Goal: Information Seeking & Learning: Learn about a topic

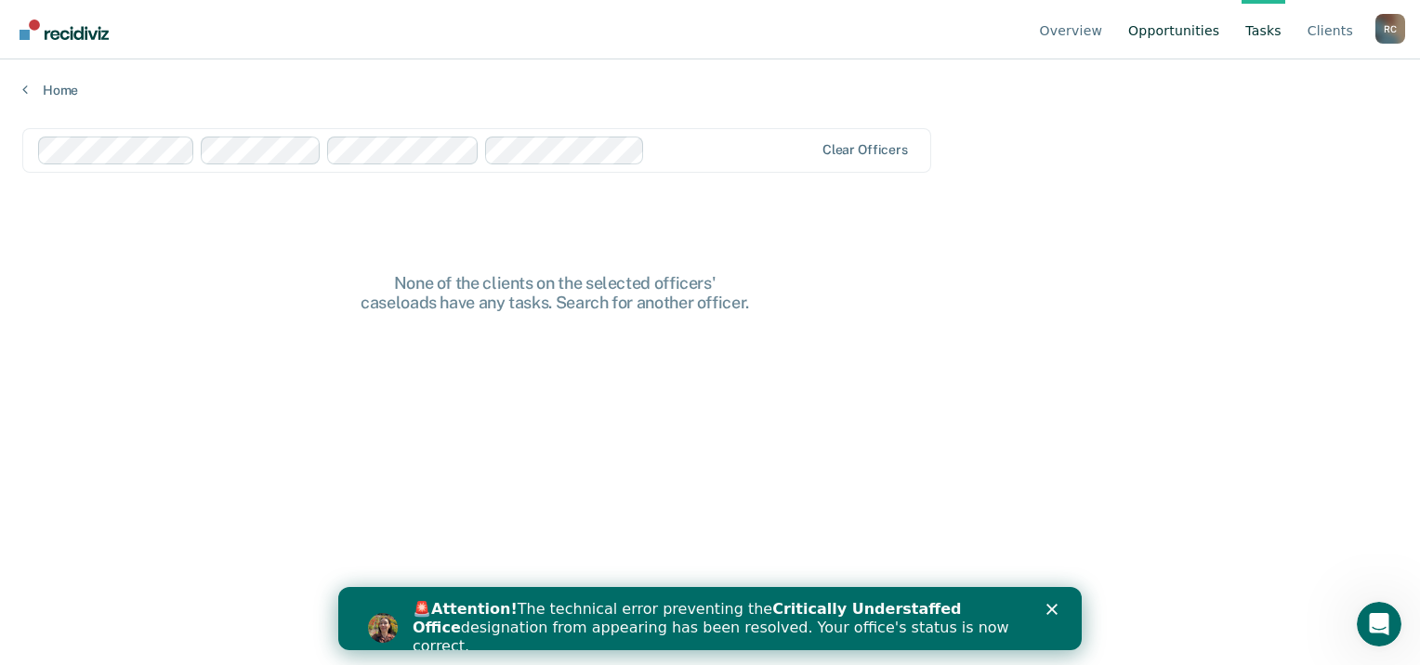
click at [1184, 37] on link "Opportunities" at bounding box center [1173, 29] width 98 height 59
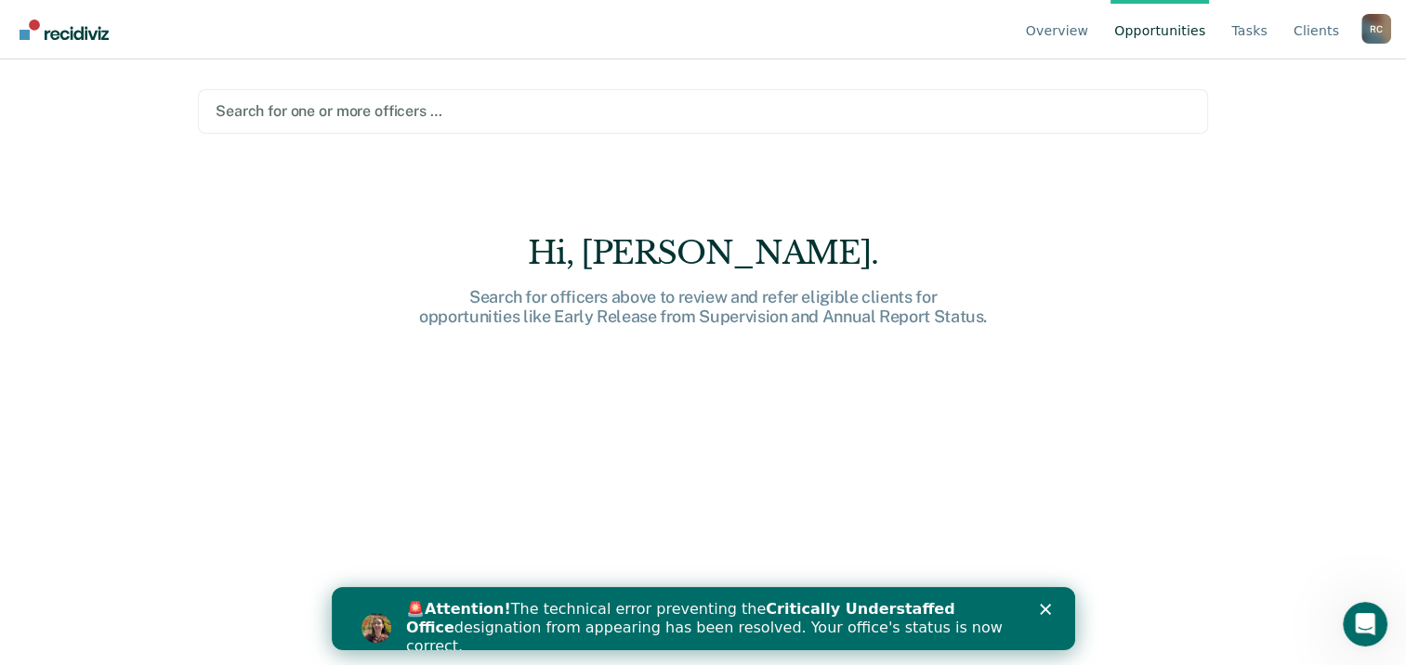
click at [306, 100] on div at bounding box center [703, 110] width 975 height 21
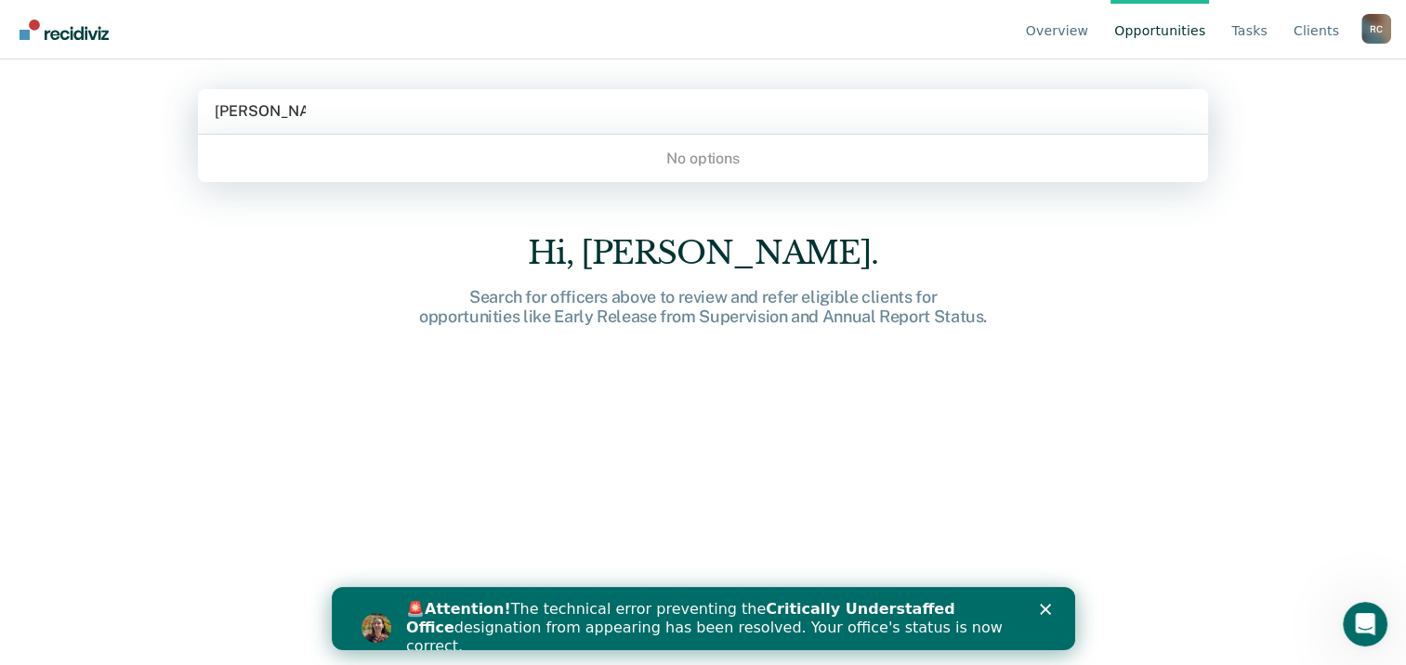
type input "[PERSON_NAME]"
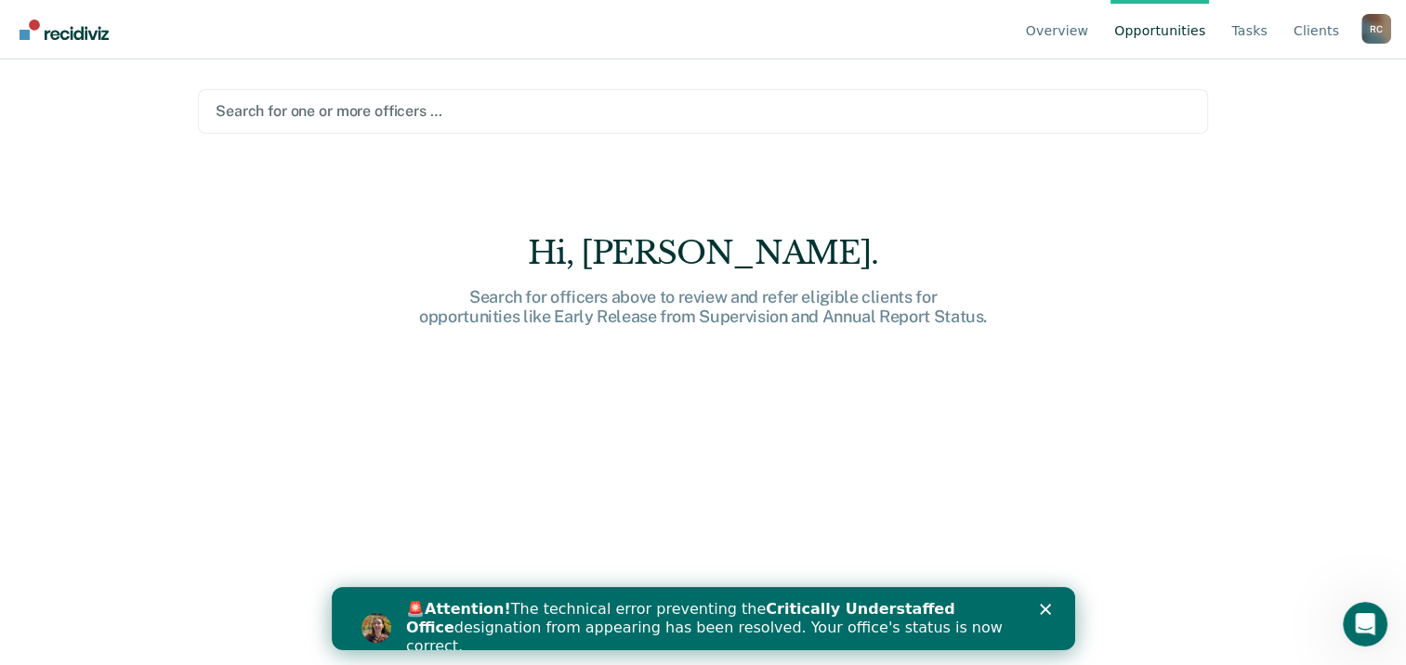
drag, startPoint x: 344, startPoint y: 105, endPoint x: 30, endPoint y: 86, distance: 314.6
click at [40, 92] on div "Overview Opportunities Tasks Client s [PERSON_NAME] R C Profile How it works Lo…" at bounding box center [703, 332] width 1406 height 665
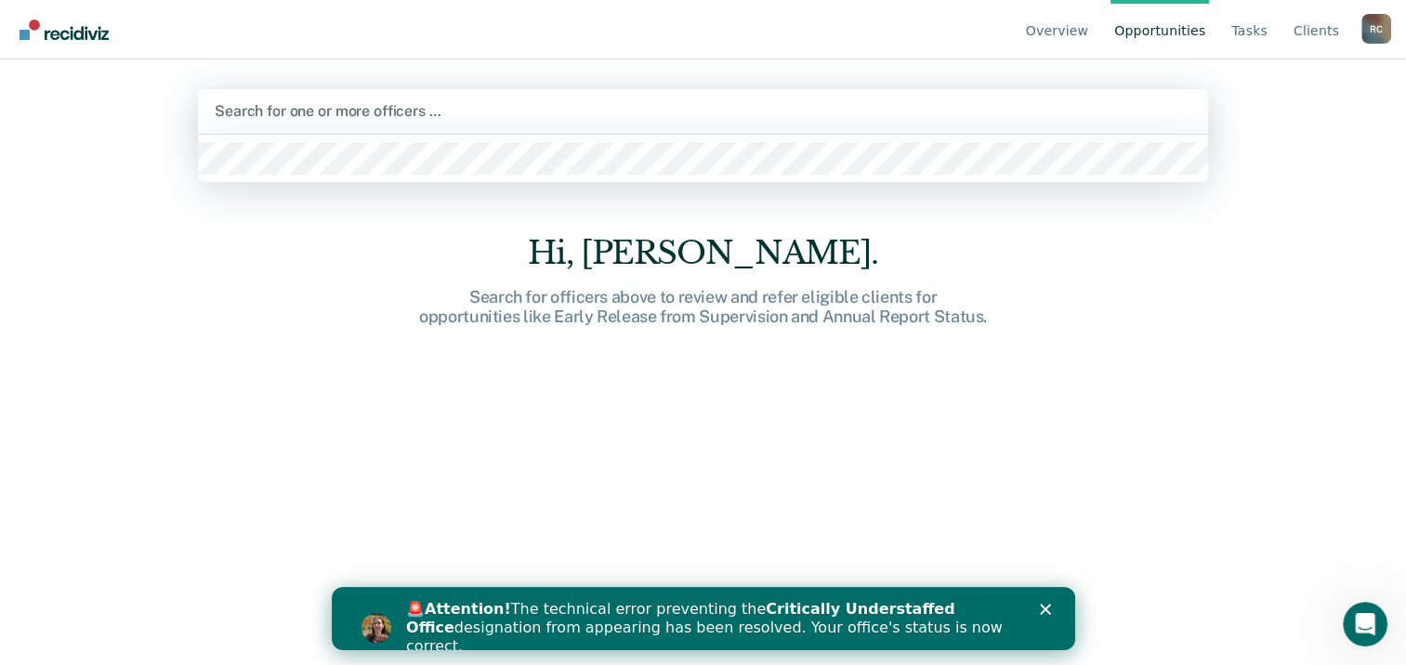
click at [275, 108] on div at bounding box center [703, 110] width 977 height 21
type input "g"
type input "pris"
click at [1075, 26] on link "Overview" at bounding box center [1057, 29] width 71 height 59
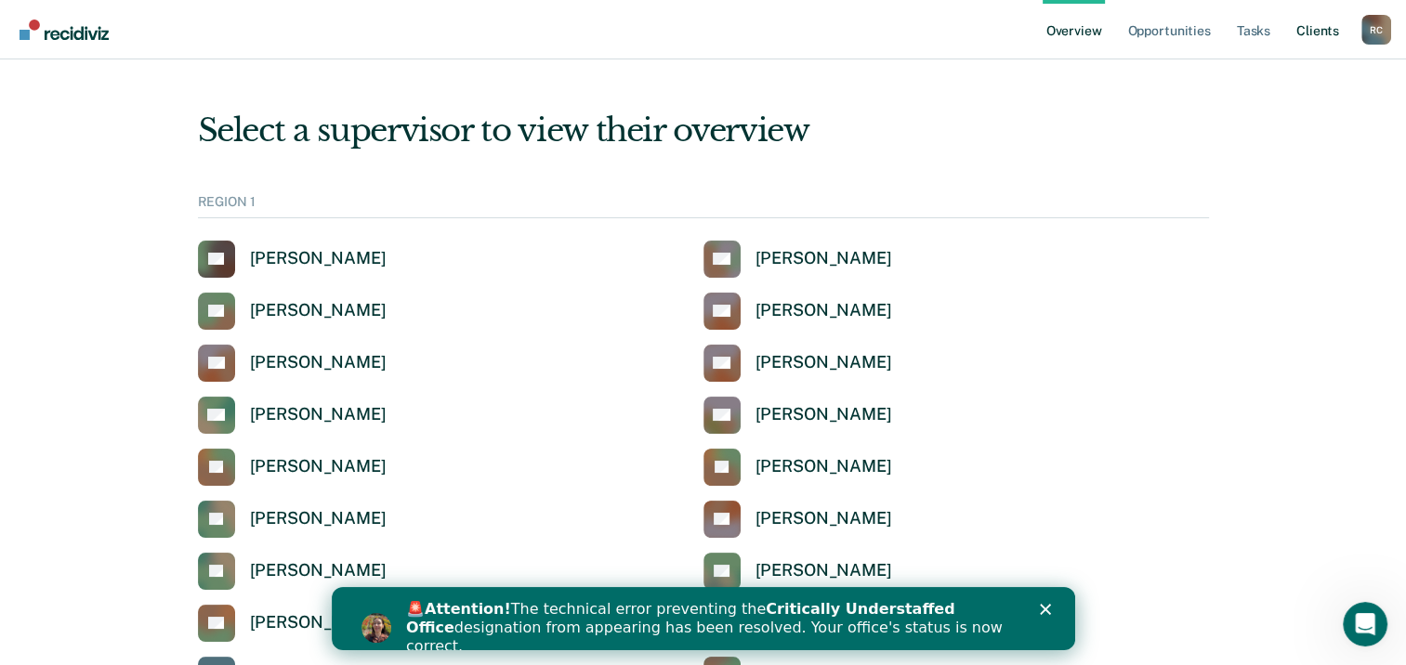
click at [1311, 30] on link "Client s" at bounding box center [1317, 29] width 50 height 59
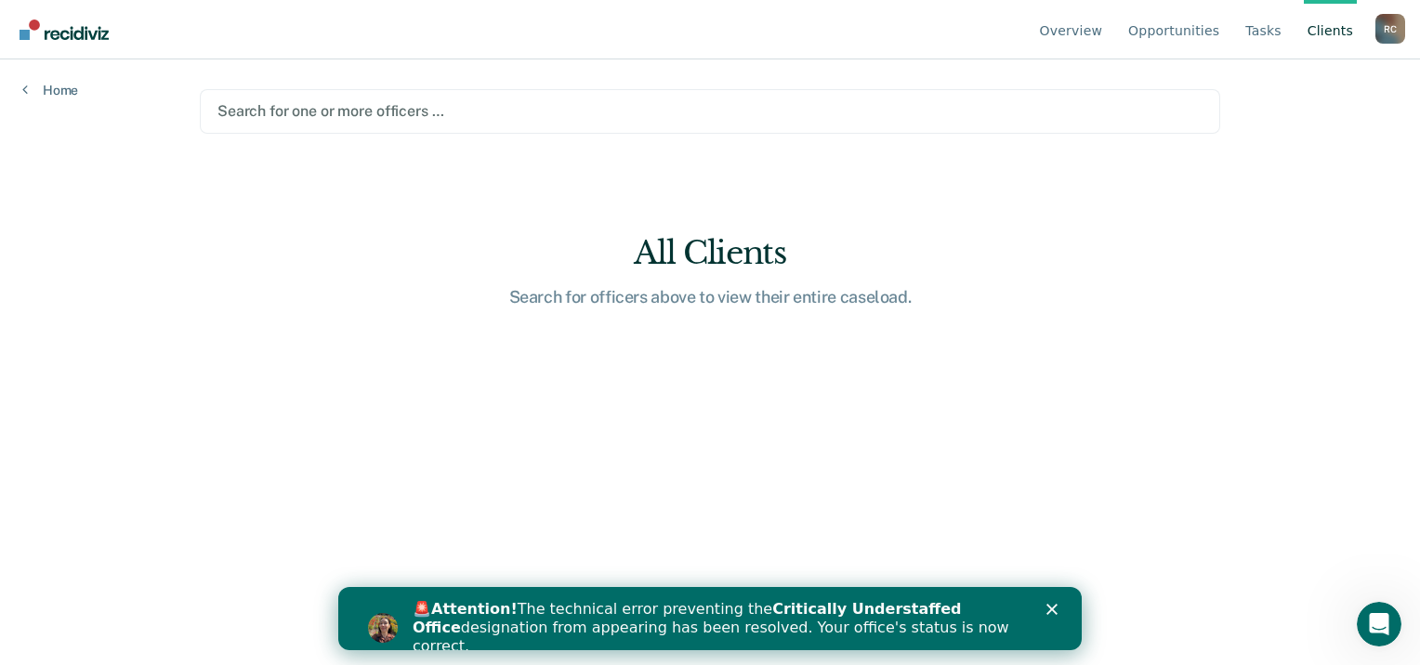
click at [263, 97] on div "Search for one or more officers …" at bounding box center [710, 111] width 1020 height 45
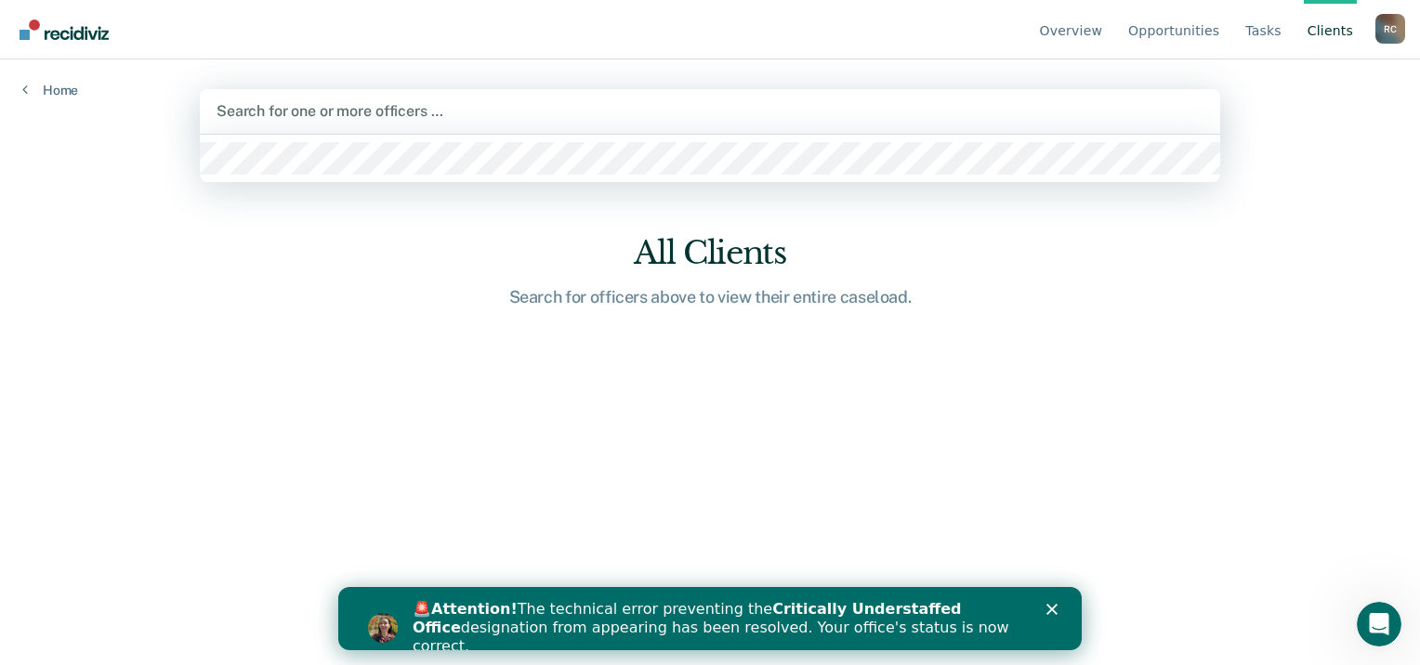
click at [265, 110] on div at bounding box center [709, 110] width 987 height 21
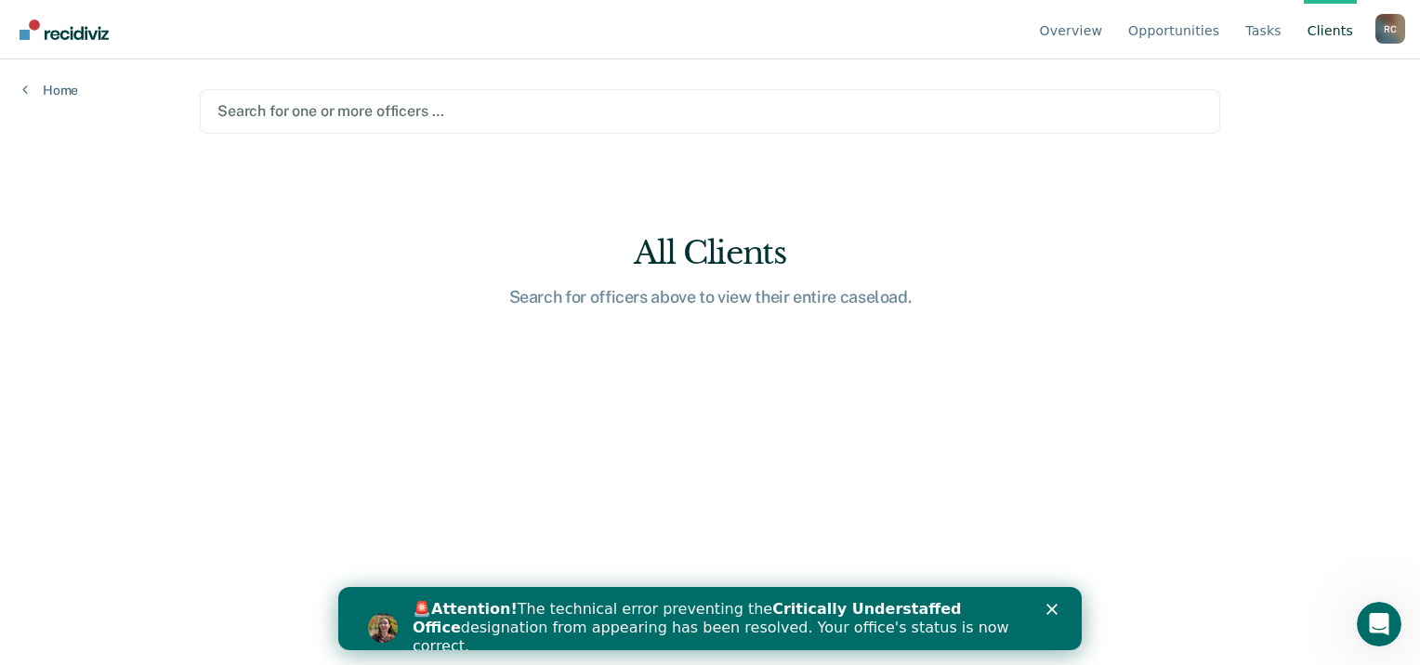
click at [271, 104] on div at bounding box center [709, 110] width 985 height 21
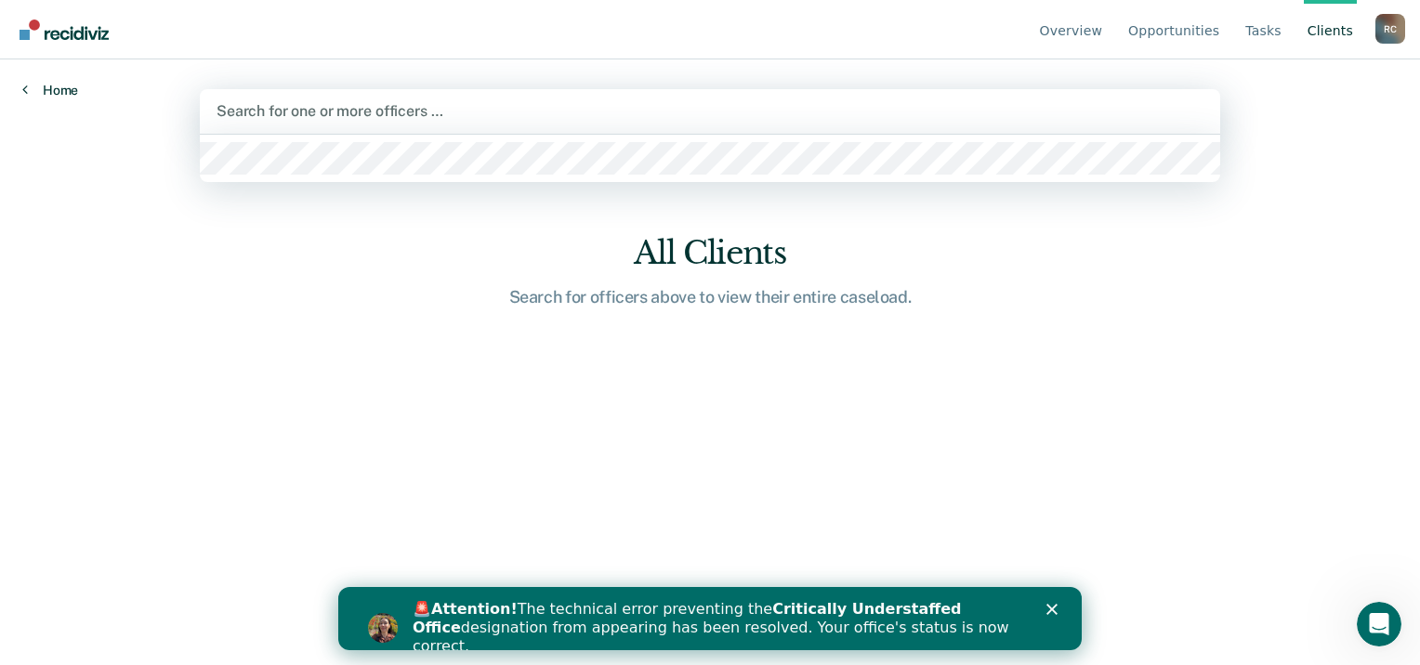
click at [54, 86] on link "Home" at bounding box center [50, 90] width 56 height 17
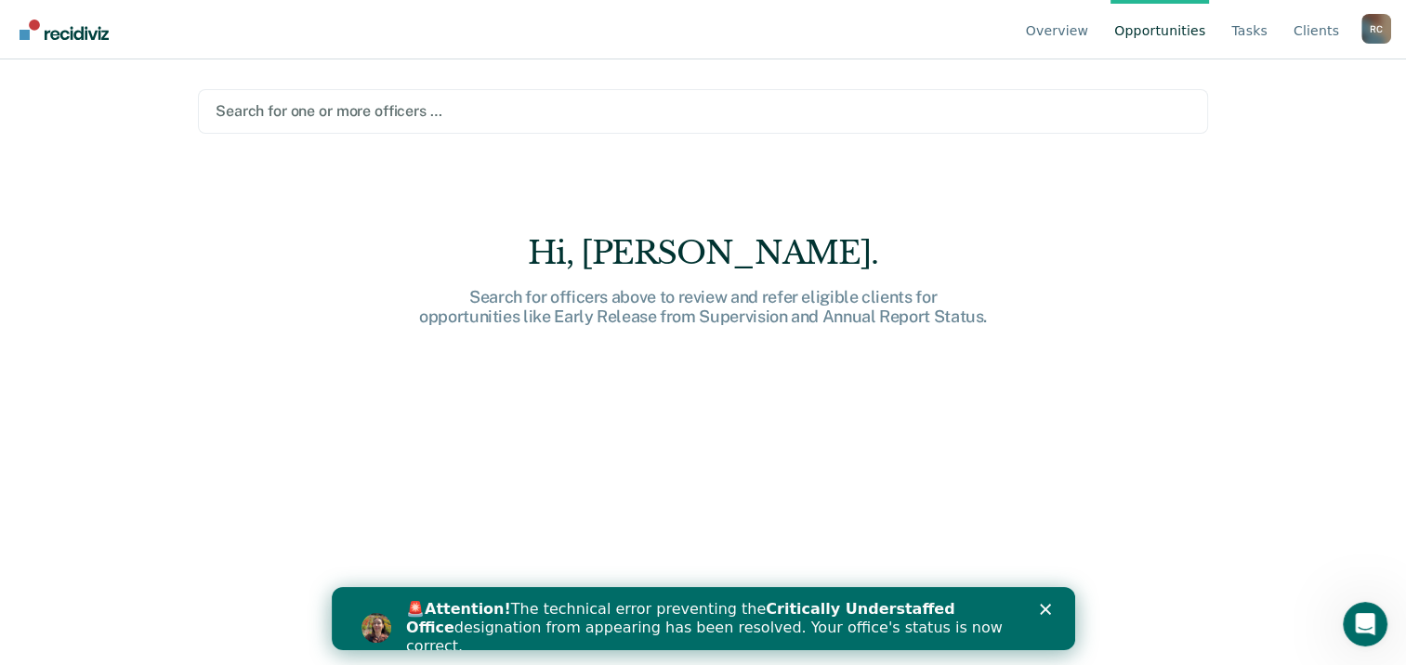
click at [268, 112] on div at bounding box center [703, 110] width 975 height 21
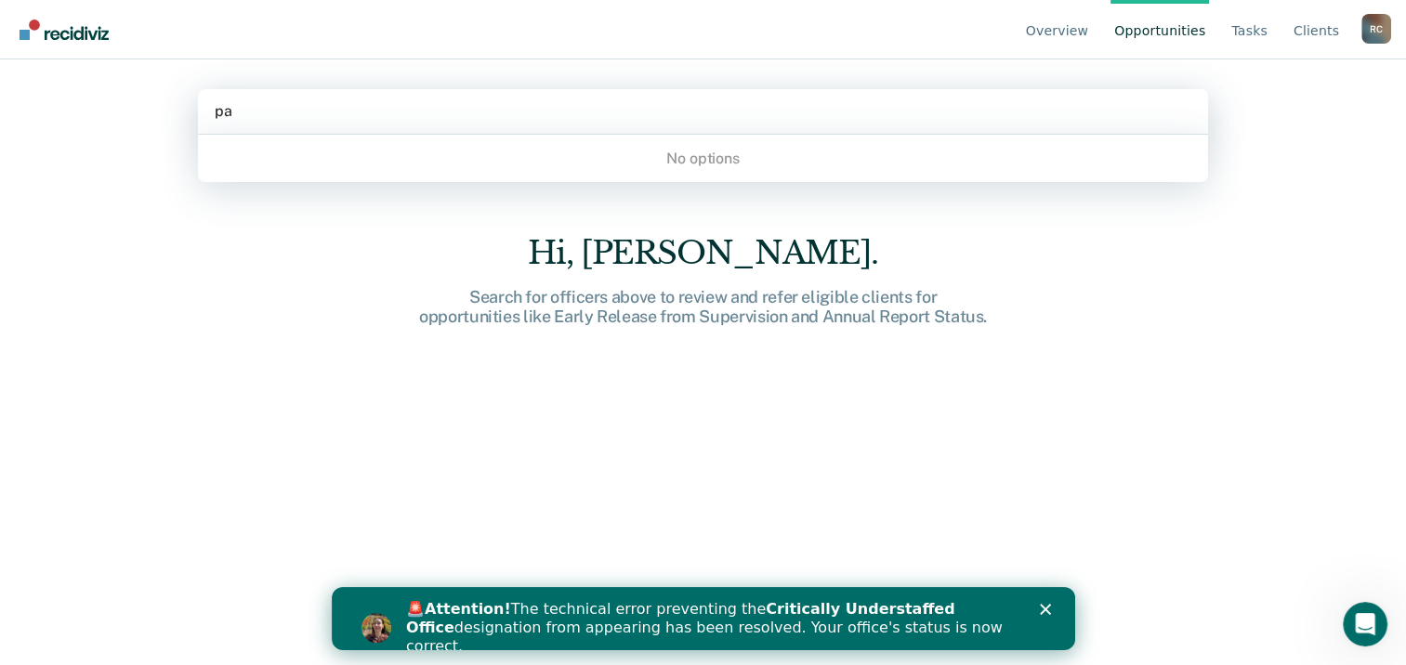
type input "p"
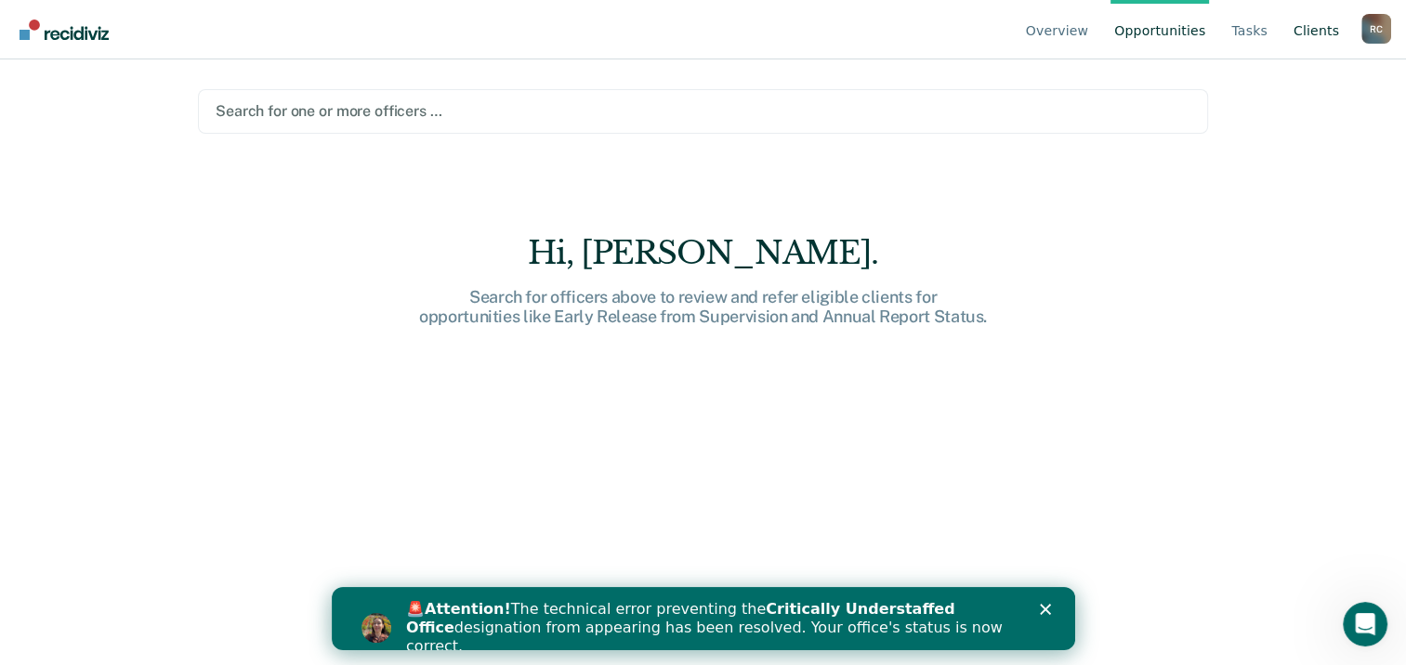
click at [1312, 32] on link "Client s" at bounding box center [1316, 29] width 53 height 59
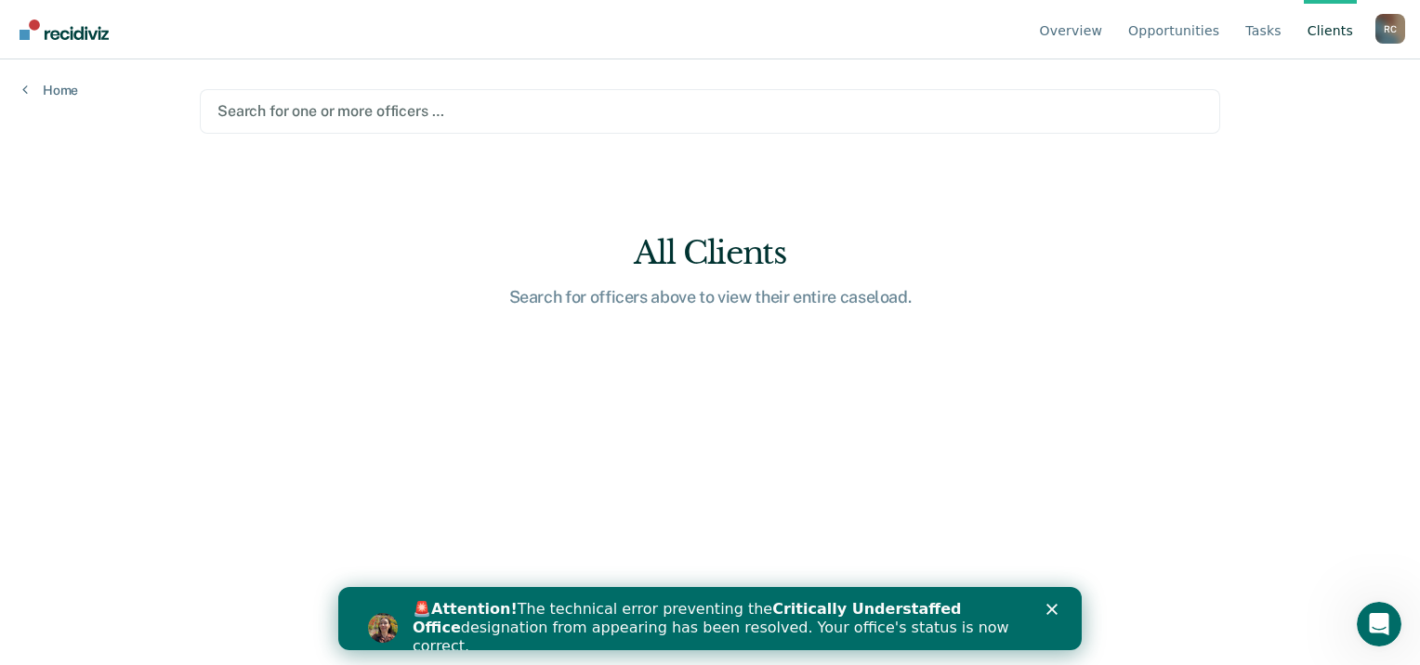
click at [1312, 31] on link "Client s" at bounding box center [1330, 29] width 53 height 59
click at [48, 86] on link "Home" at bounding box center [50, 90] width 56 height 17
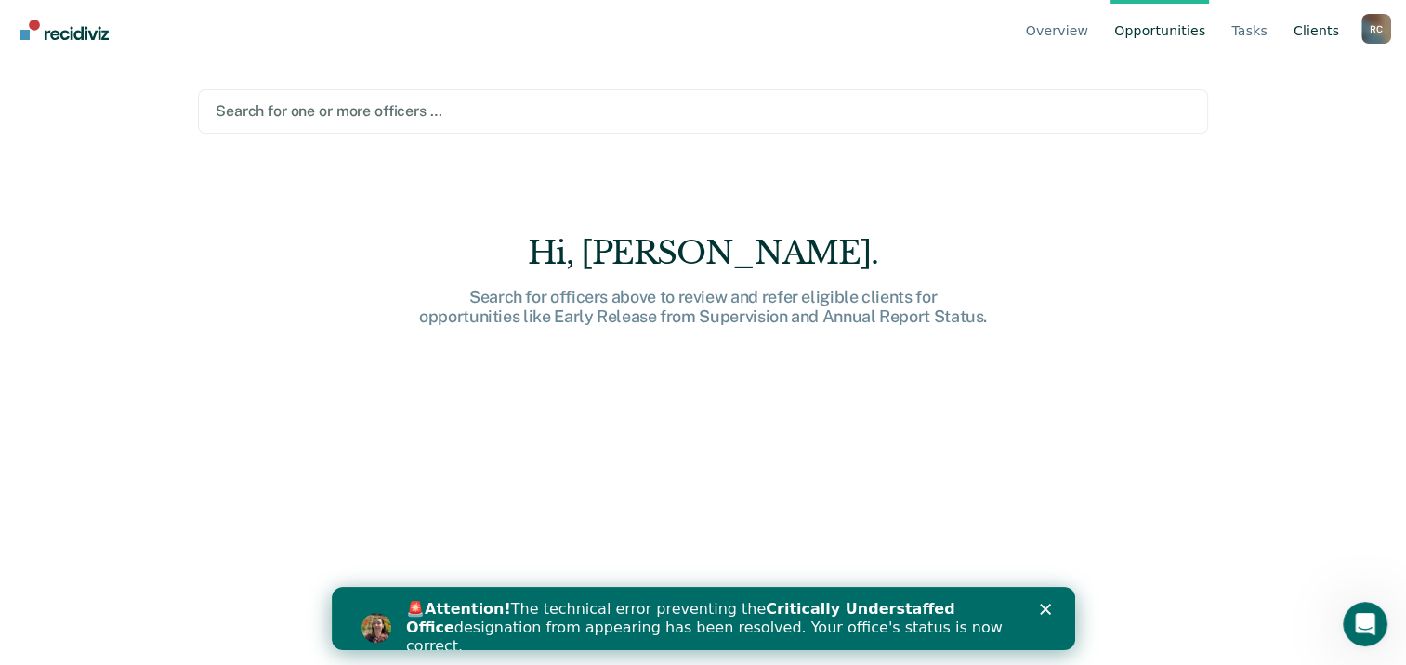
click at [1323, 34] on link "Client s" at bounding box center [1316, 29] width 53 height 59
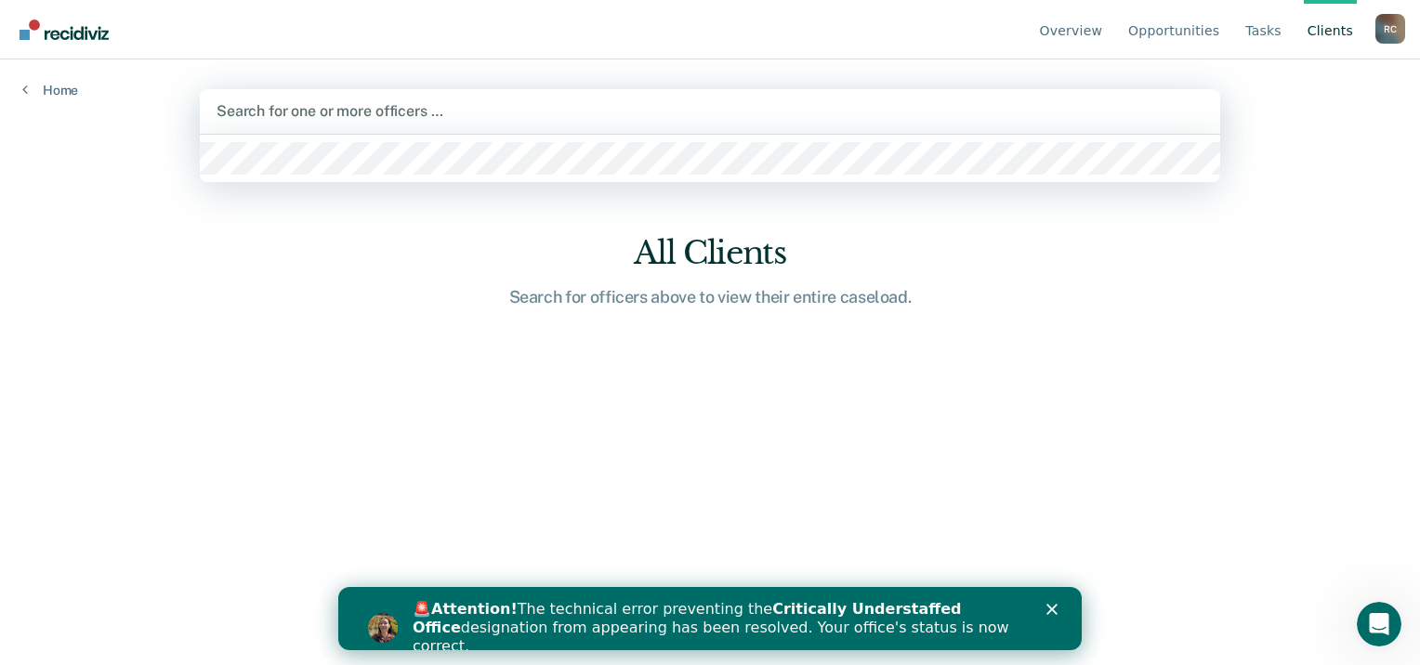
click at [361, 96] on div "Search for one or more officers …" at bounding box center [710, 111] width 1020 height 45
type input "j"
click at [1177, 33] on link "Opportunities" at bounding box center [1173, 29] width 98 height 59
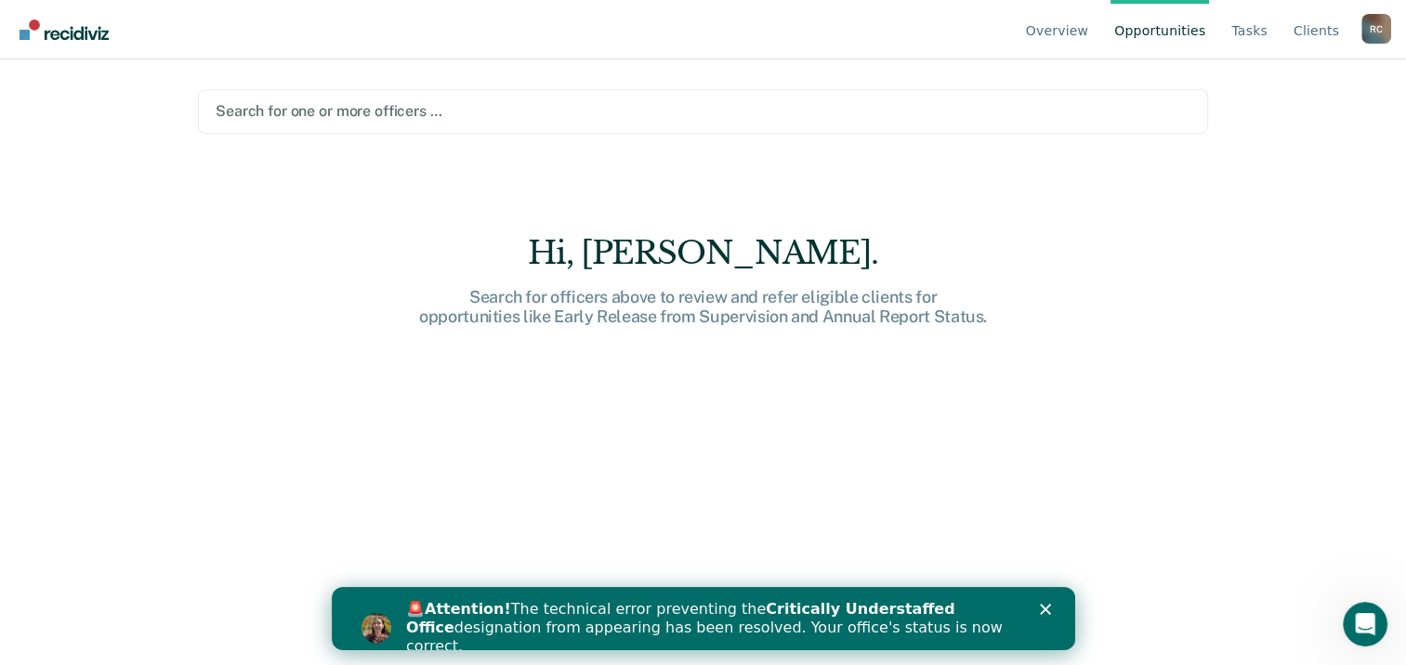
click at [357, 103] on div at bounding box center [703, 110] width 975 height 21
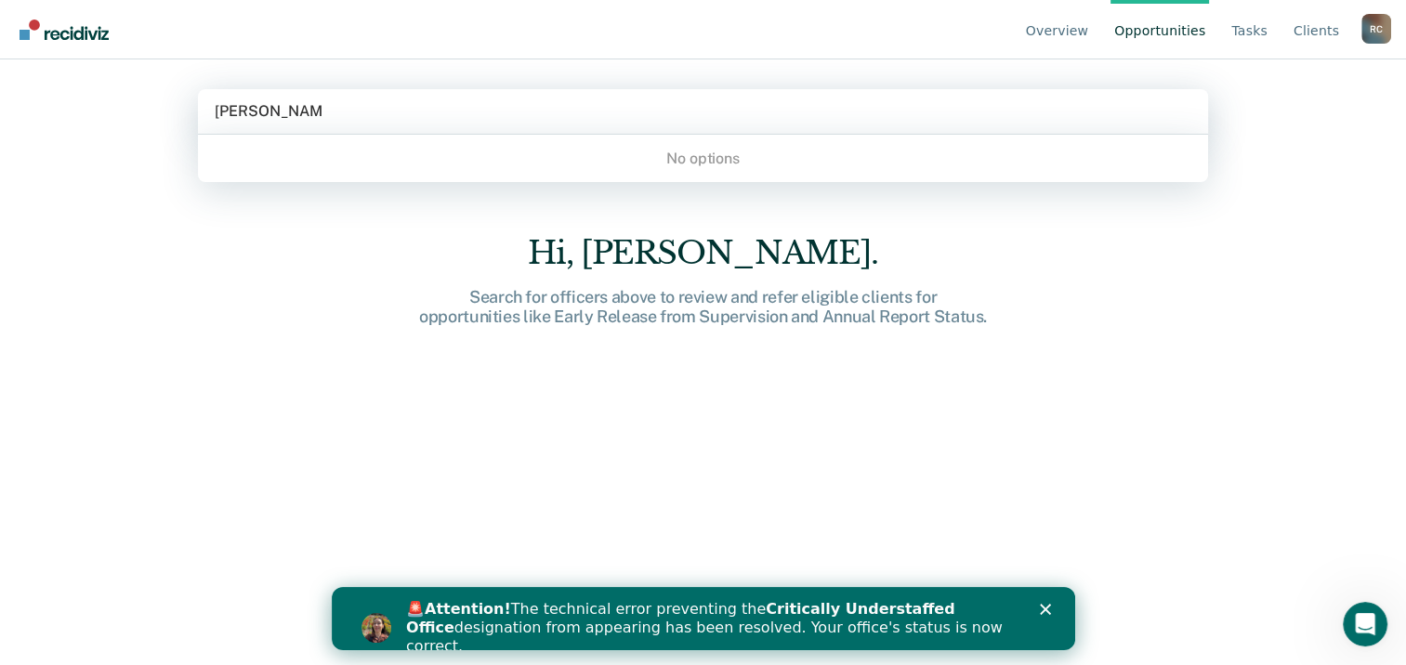
type input "[PERSON_NAME]"
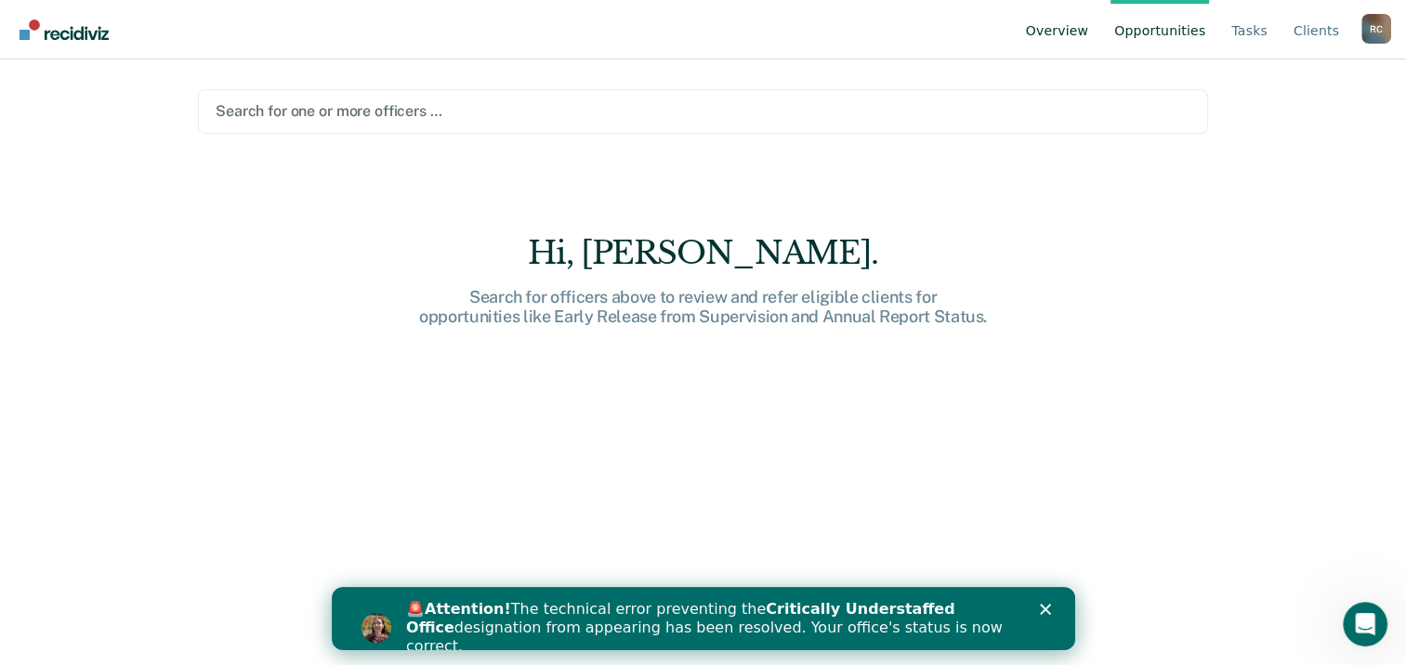
click at [1083, 32] on link "Overview" at bounding box center [1057, 29] width 71 height 59
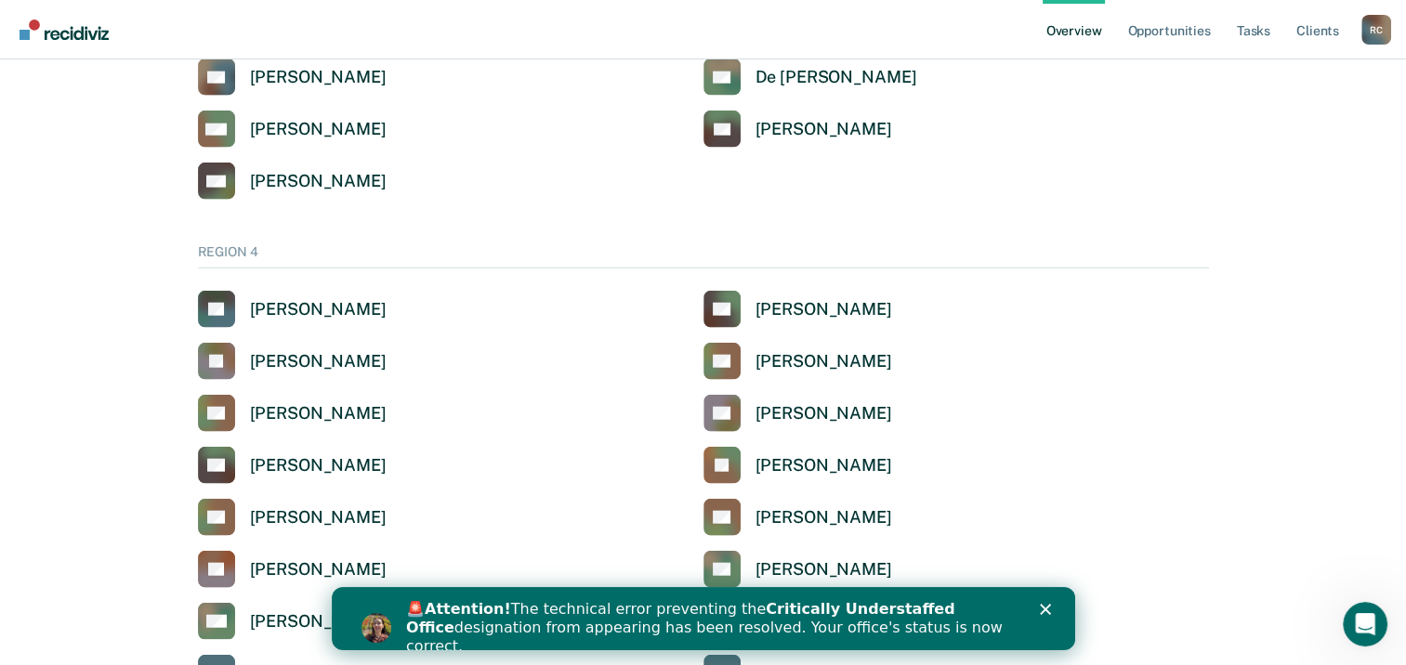
scroll to position [4672, 0]
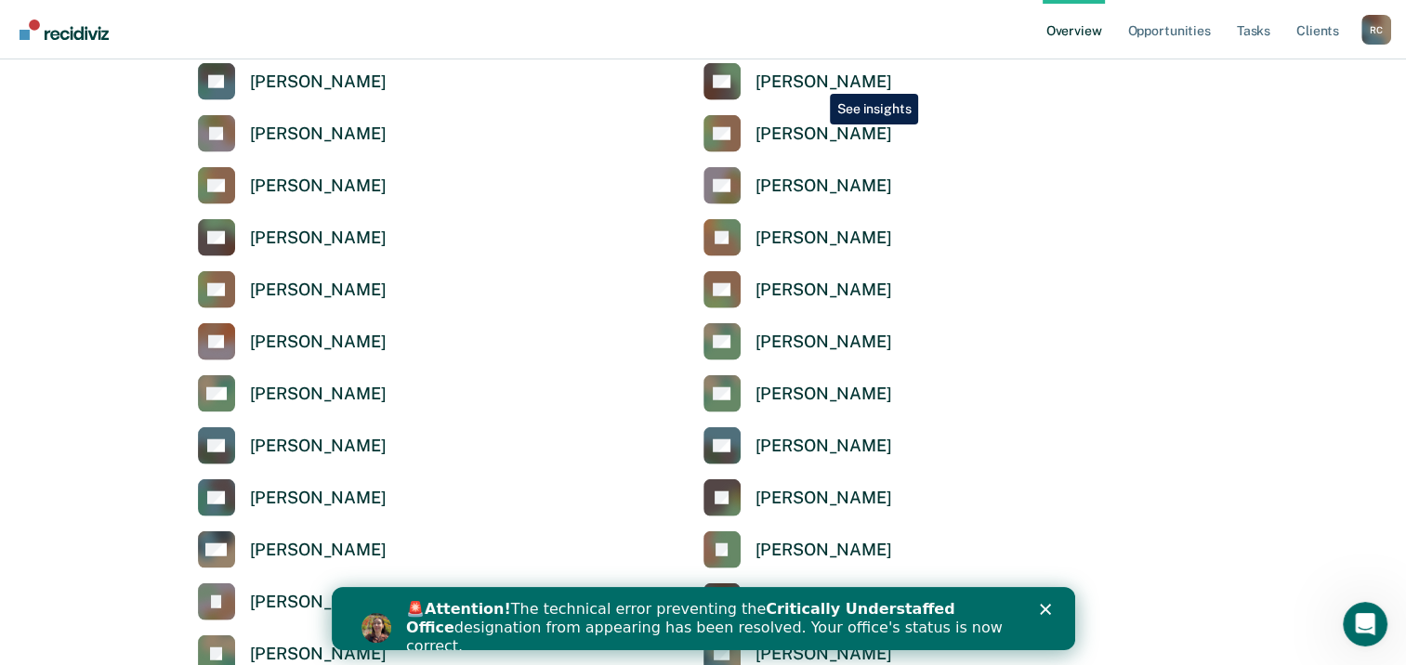
click at [818, 80] on div "[PERSON_NAME]" at bounding box center [823, 82] width 137 height 21
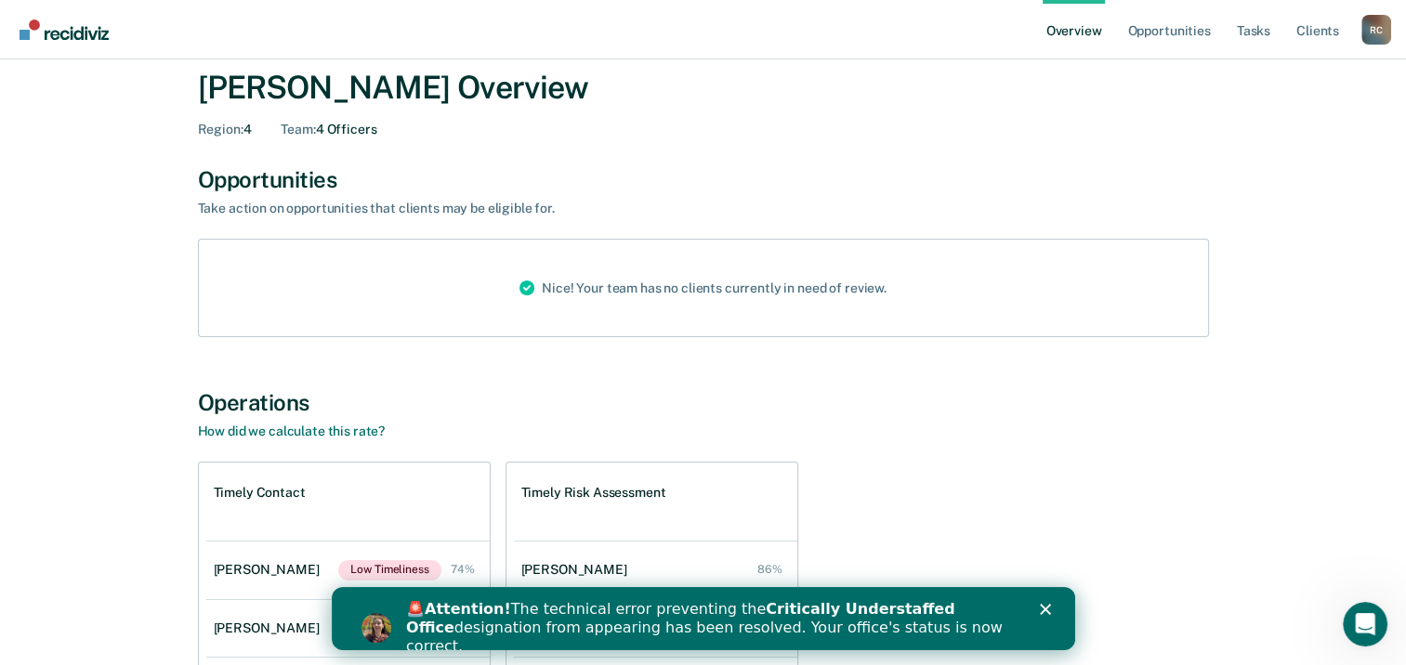
scroll to position [279, 0]
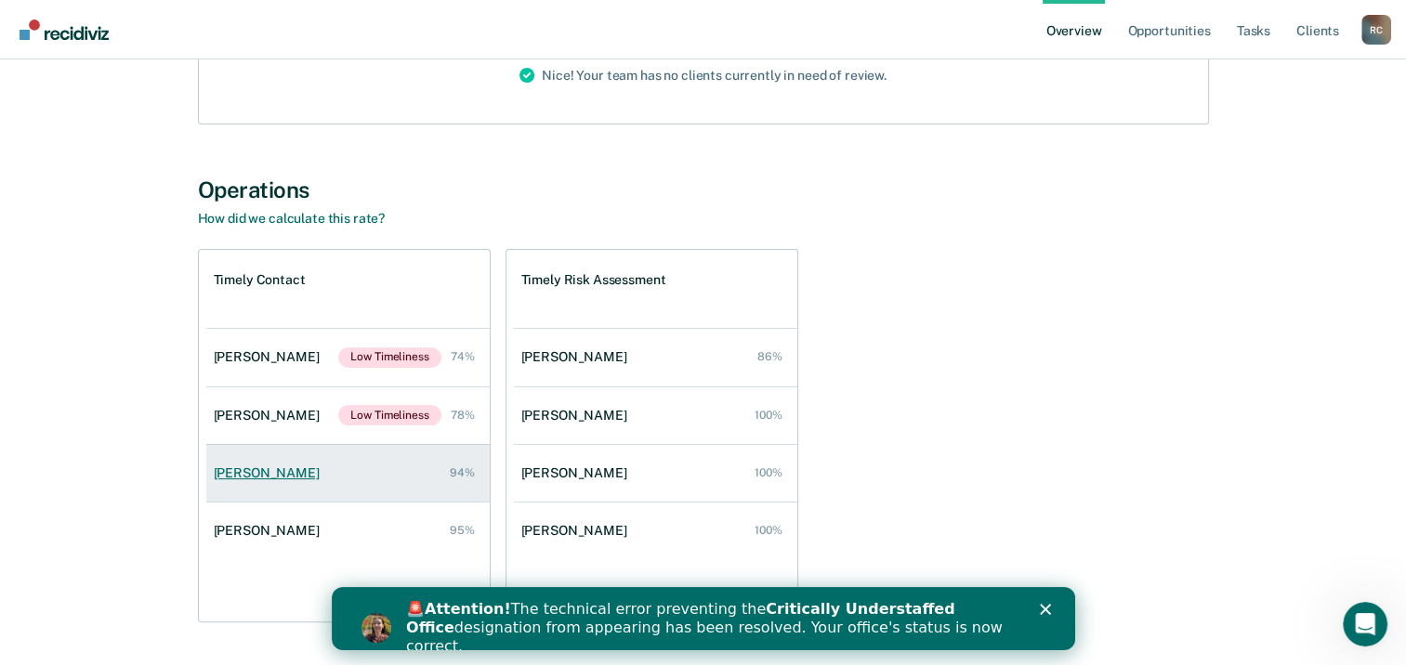
click at [237, 472] on div "[PERSON_NAME]" at bounding box center [270, 474] width 113 height 16
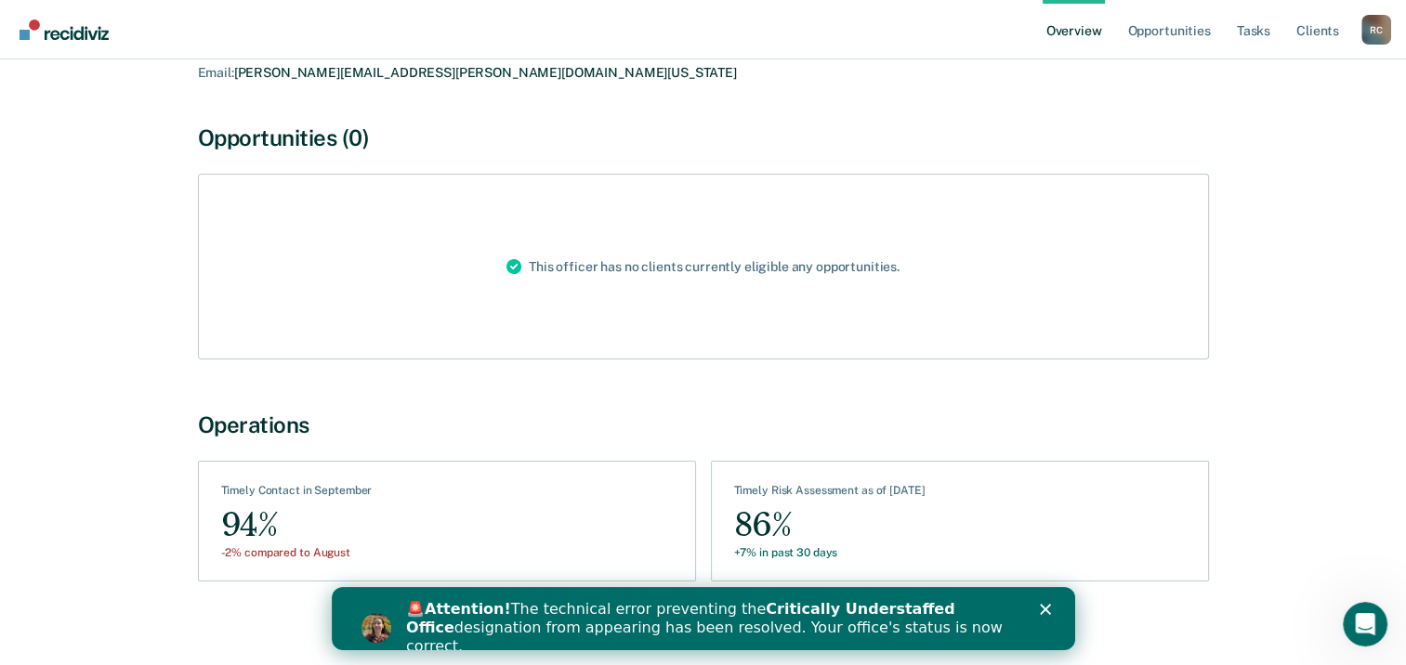
scroll to position [136, 0]
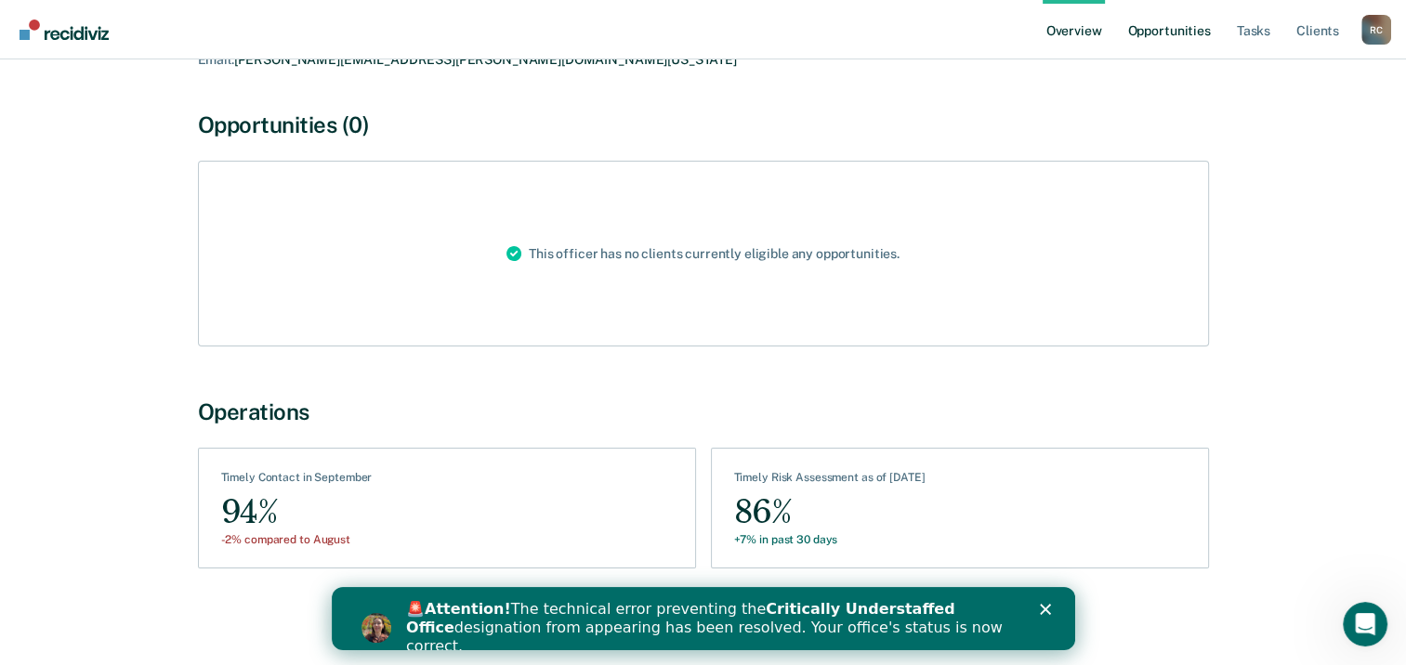
click at [1175, 34] on link "Opportunities" at bounding box center [1168, 29] width 90 height 59
